Goal: Information Seeking & Learning: Learn about a topic

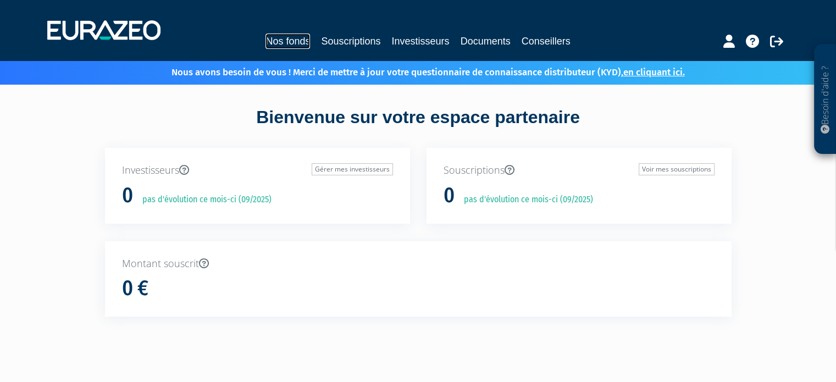
click at [300, 42] on link "Nos fonds" at bounding box center [287, 41] width 44 height 15
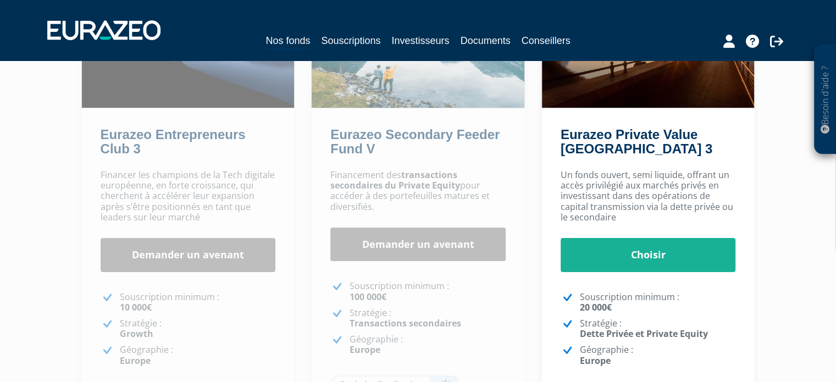
scroll to position [229, 0]
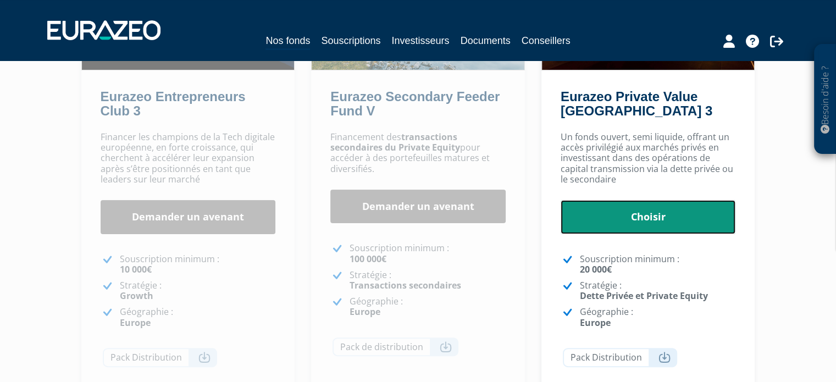
click at [644, 219] on link "Choisir" at bounding box center [647, 217] width 175 height 34
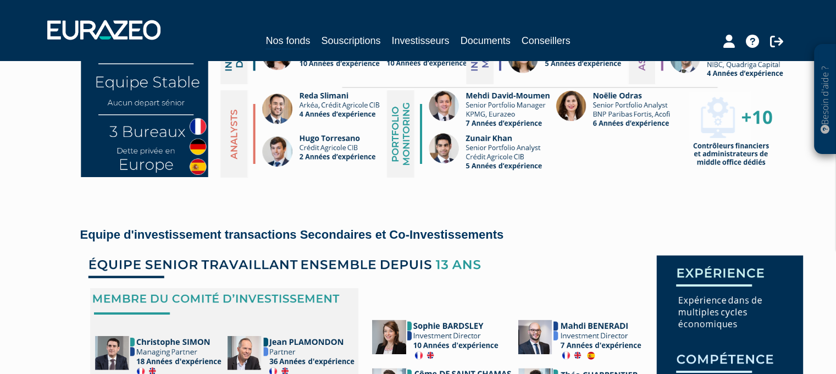
scroll to position [2243, 0]
